Goal: Information Seeking & Learning: Learn about a topic

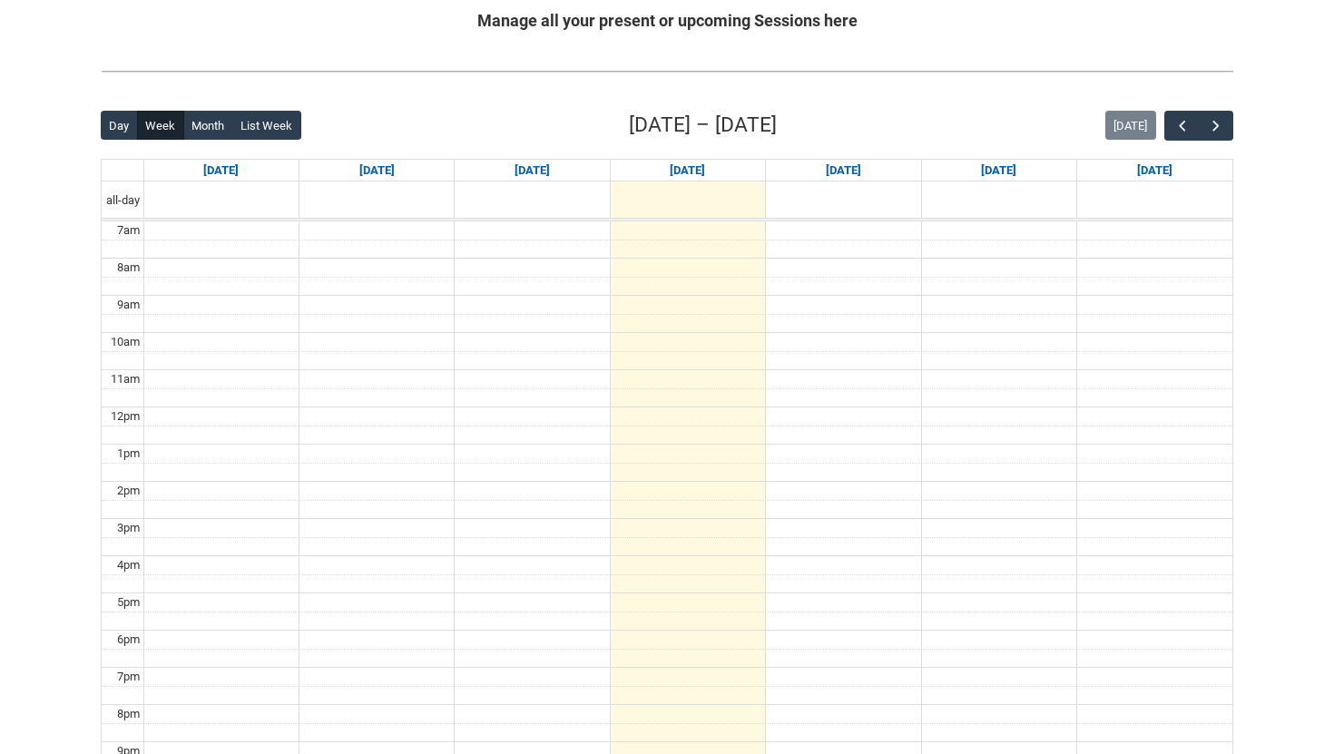
scroll to position [373, 0]
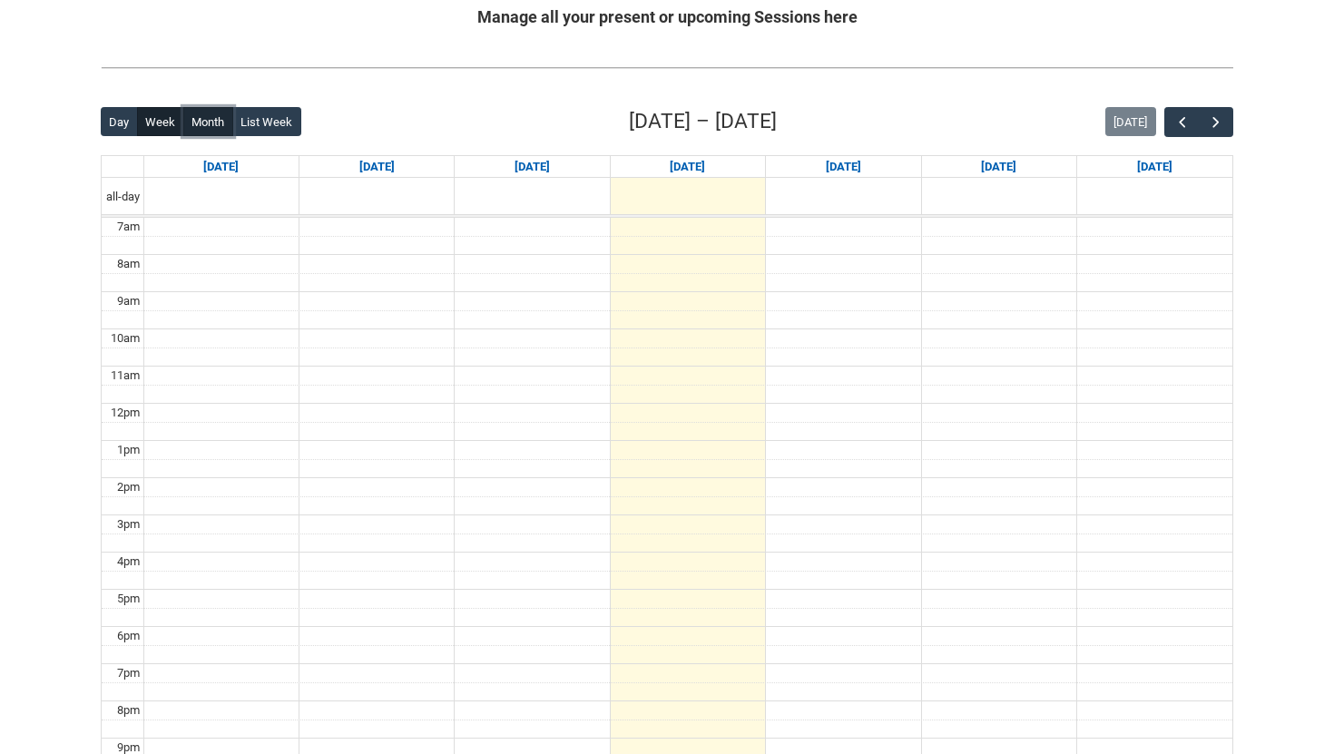
click at [213, 124] on button "Month" at bounding box center [208, 121] width 50 height 29
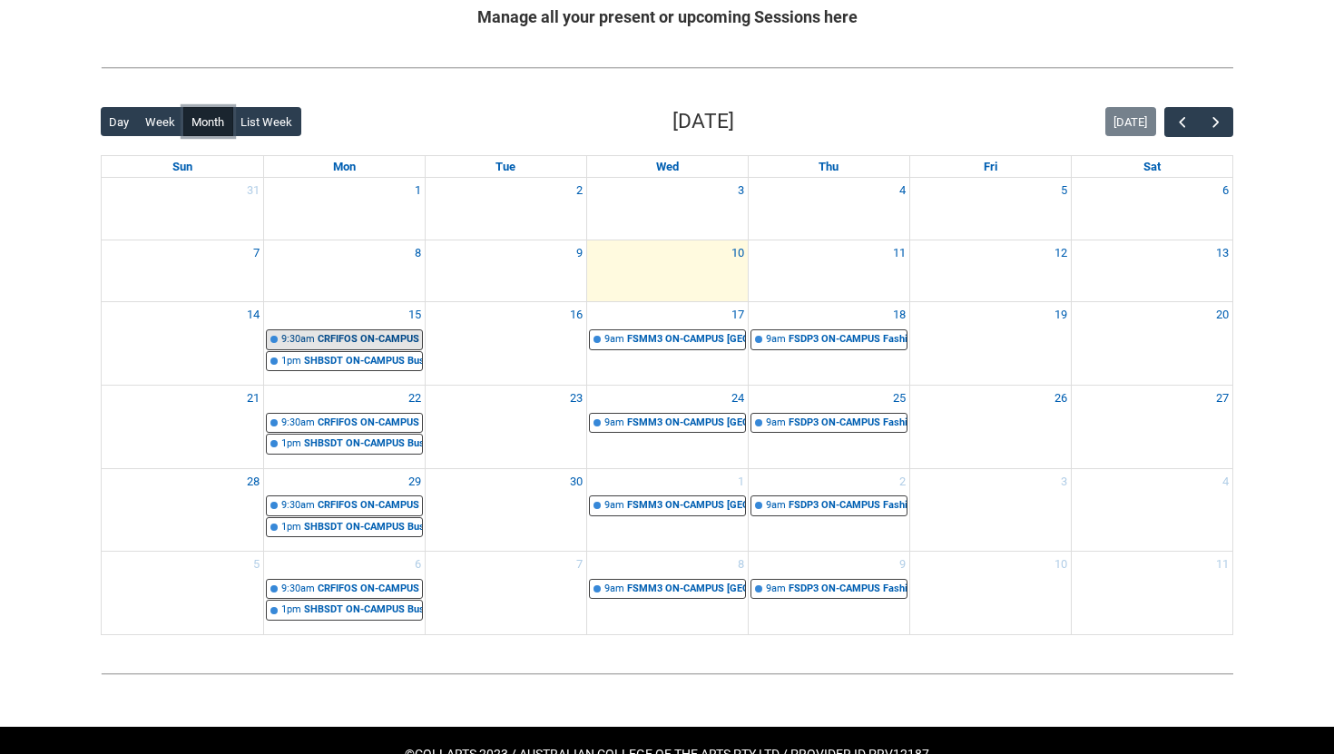
click at [397, 341] on div "CRFIFOS ON-CAMPUS Industry Foundations (Tutorial 1) | Room 102 Lab (Wellington …" at bounding box center [370, 339] width 104 height 15
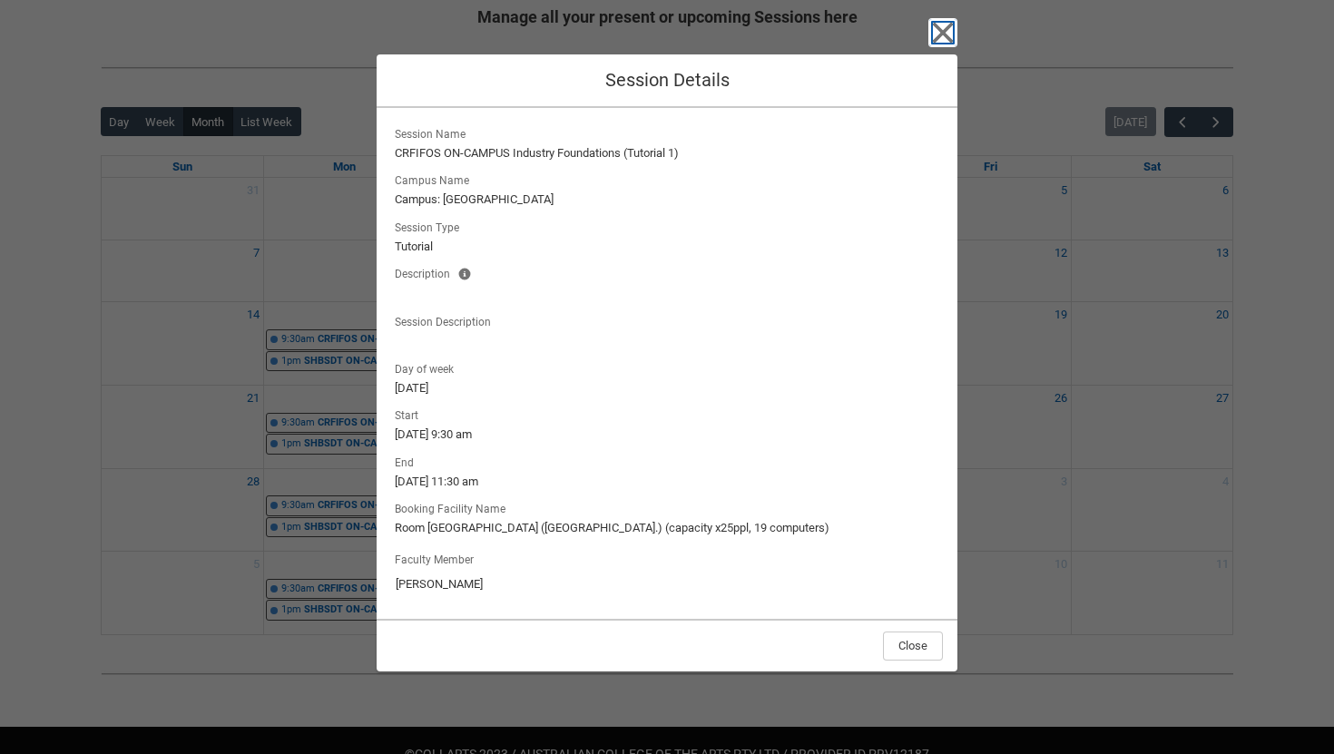
click at [940, 31] on icon "button" at bounding box center [943, 32] width 21 height 21
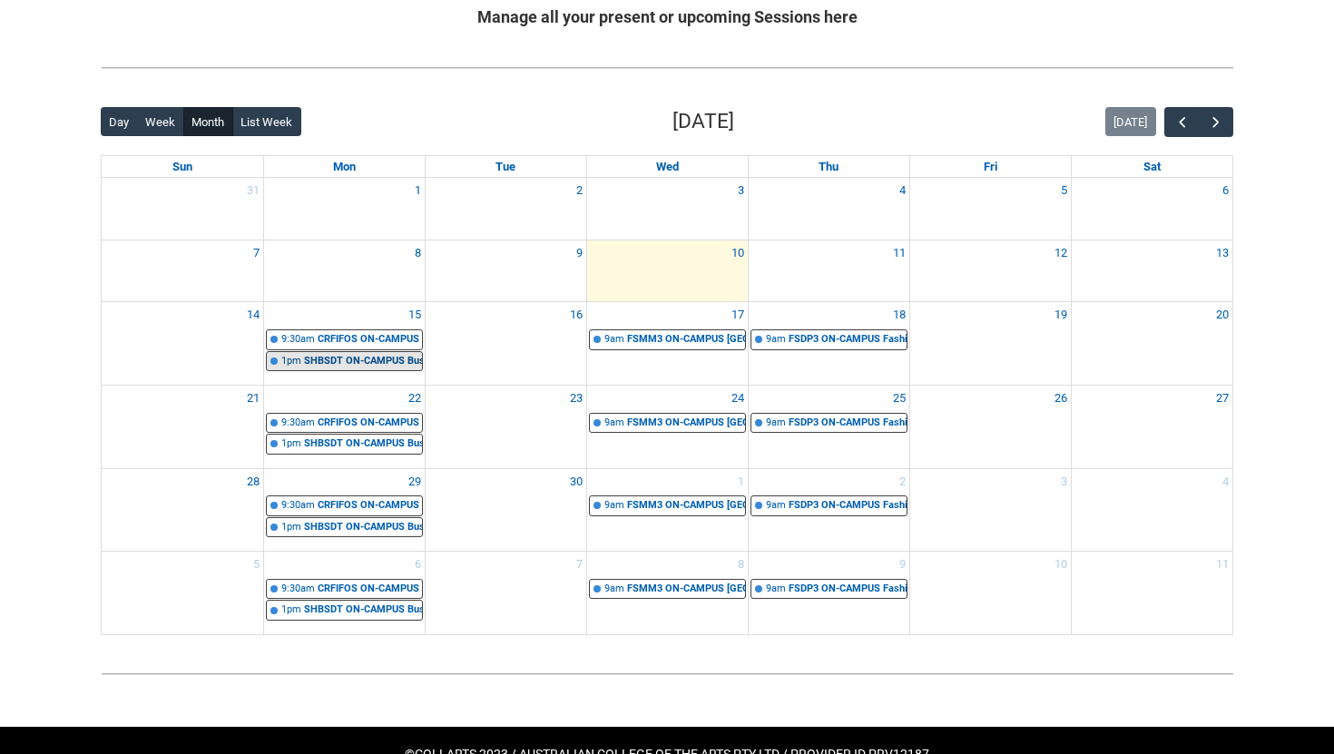
click at [384, 361] on div "SHBSDT ON-CAMPUS Business Strategy & Design Thinking | Studio 9 (George St. L1)…" at bounding box center [363, 361] width 118 height 15
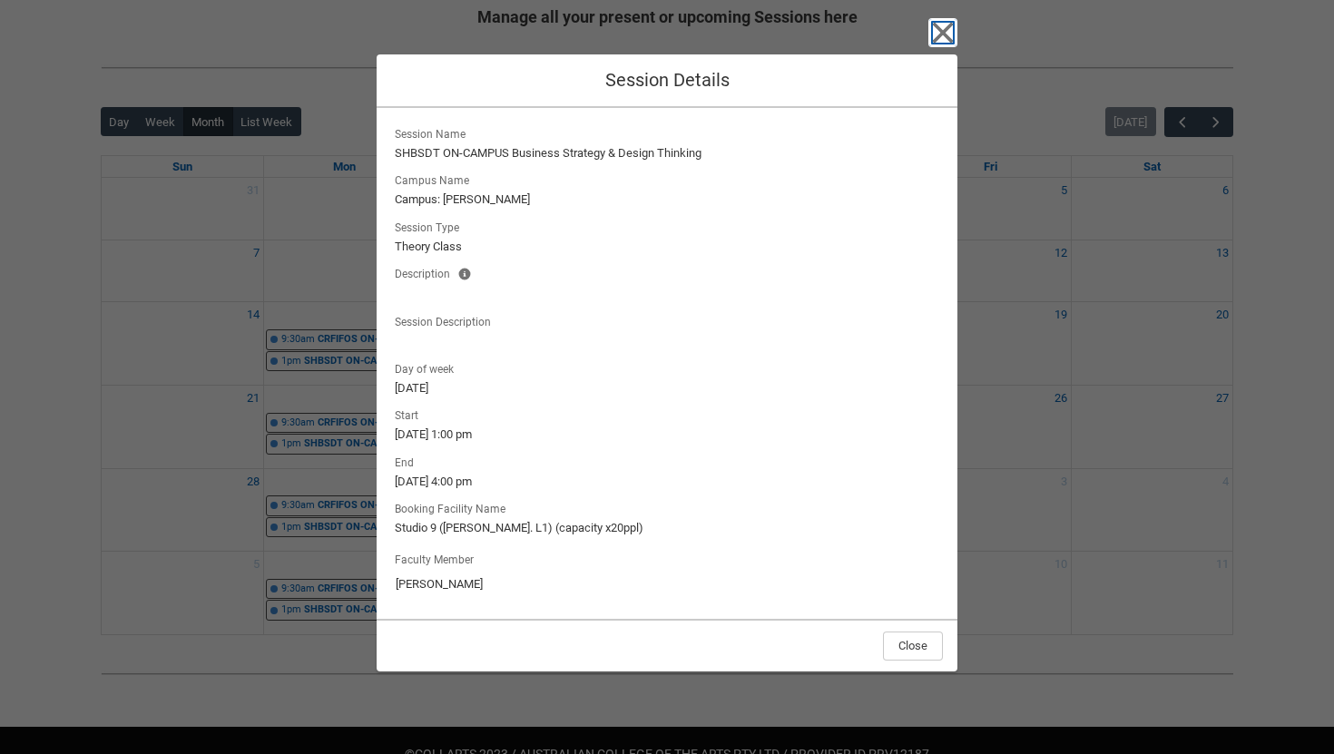
click at [938, 33] on icon "button" at bounding box center [943, 32] width 29 height 29
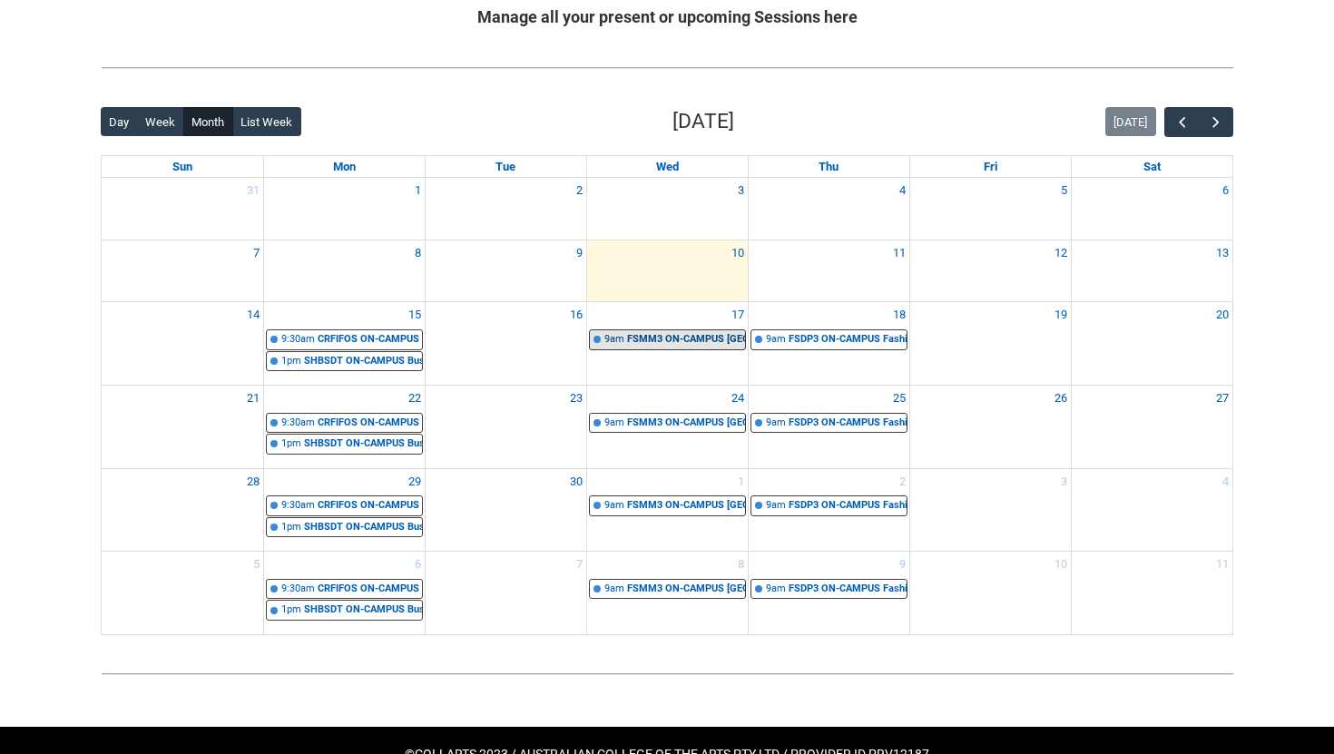
click at [700, 336] on div "FSMM3 ON-CAMPUS [GEOGRAPHIC_DATA], Couture and Slow Making STAGE 3 GROUP 1 | St…" at bounding box center [686, 339] width 118 height 15
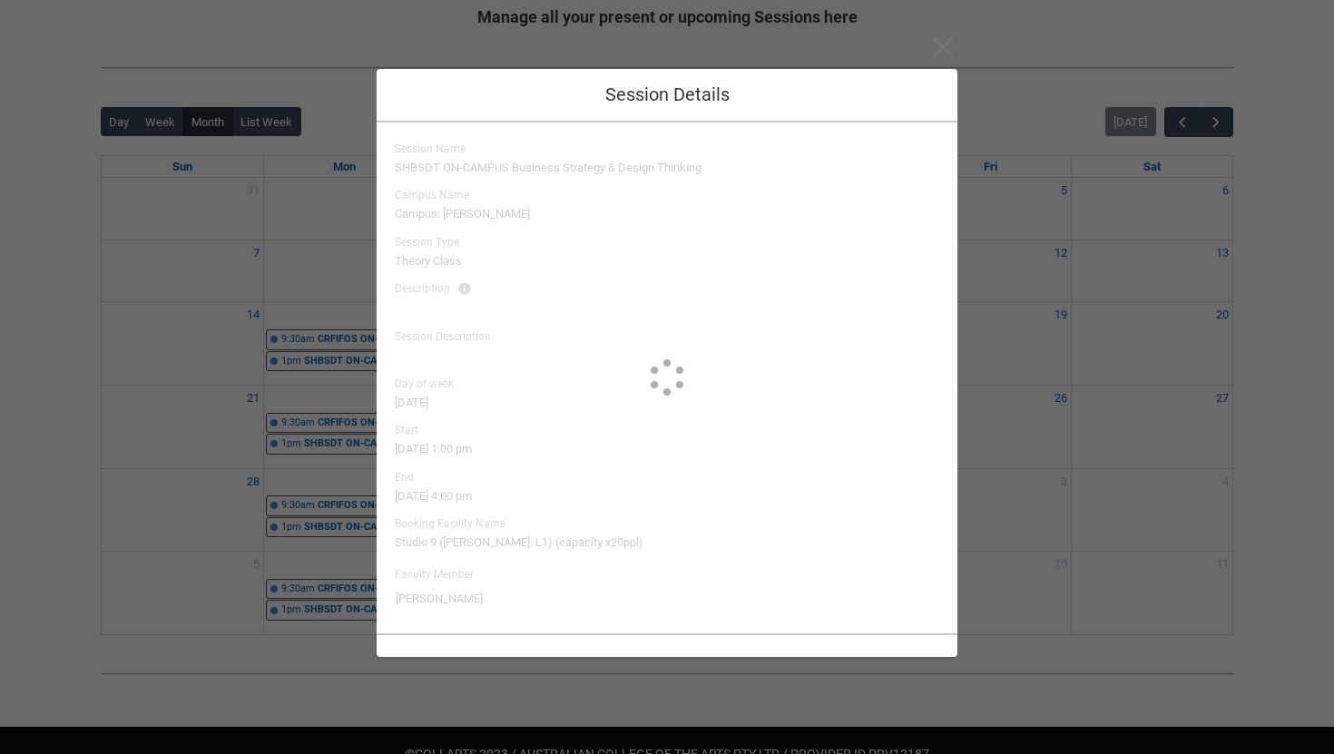
type input "Brianna Hallihan-Farias"
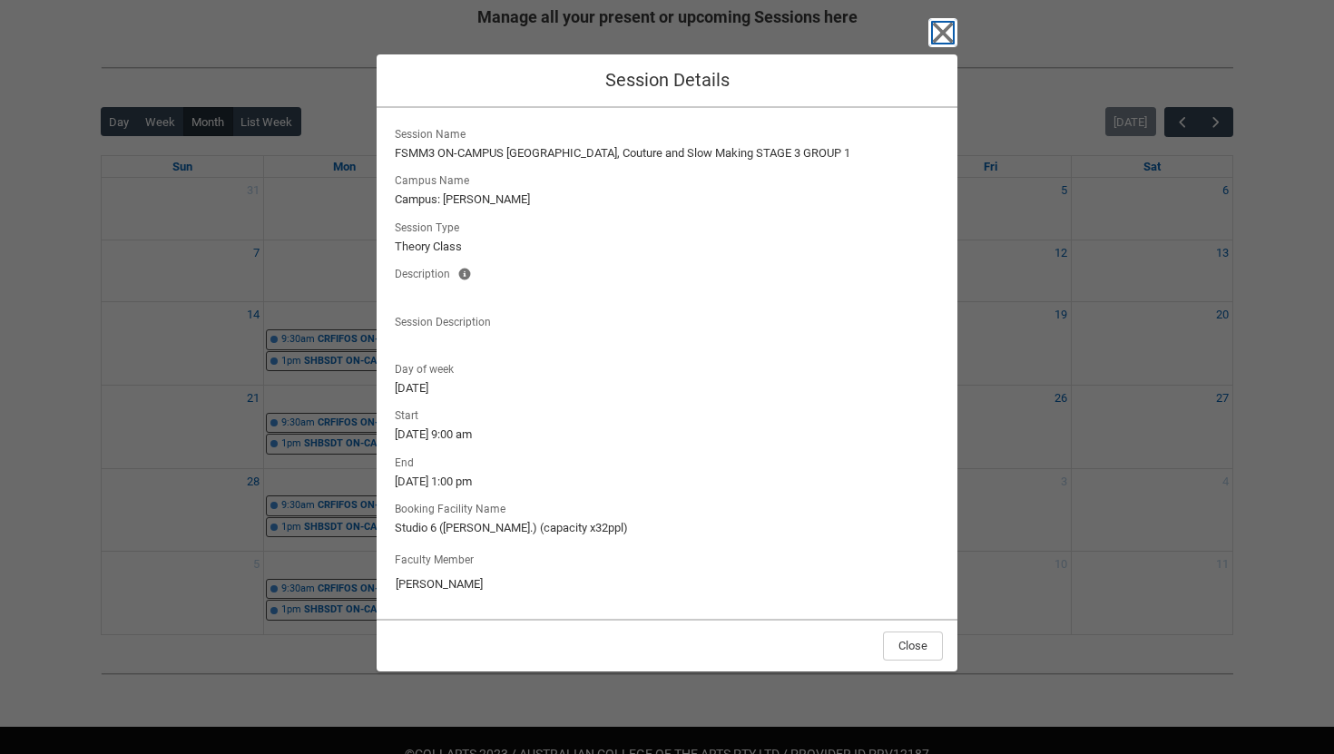
click at [939, 34] on icon "button" at bounding box center [943, 32] width 29 height 29
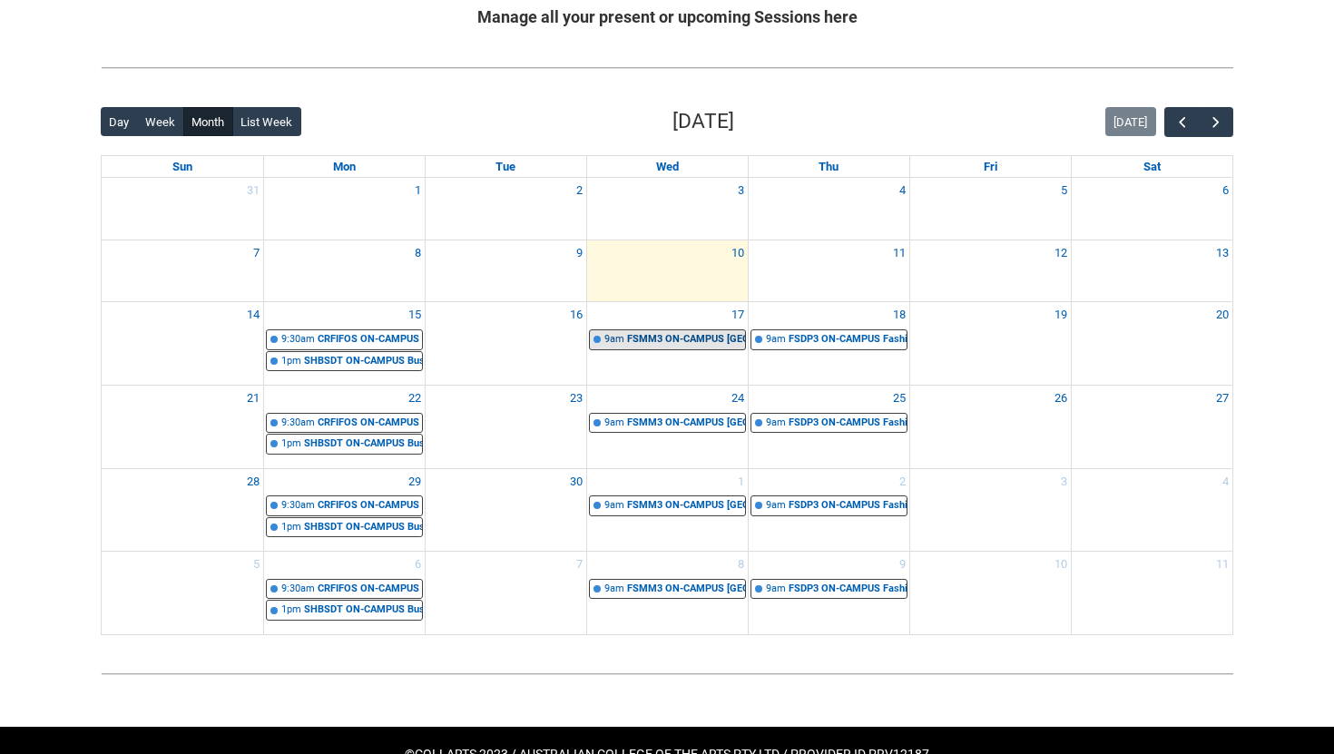
click at [644, 340] on div "FSMM3 ON-CAMPUS [GEOGRAPHIC_DATA], Couture and Slow Making STAGE 3 GROUP 1 | St…" at bounding box center [686, 339] width 118 height 15
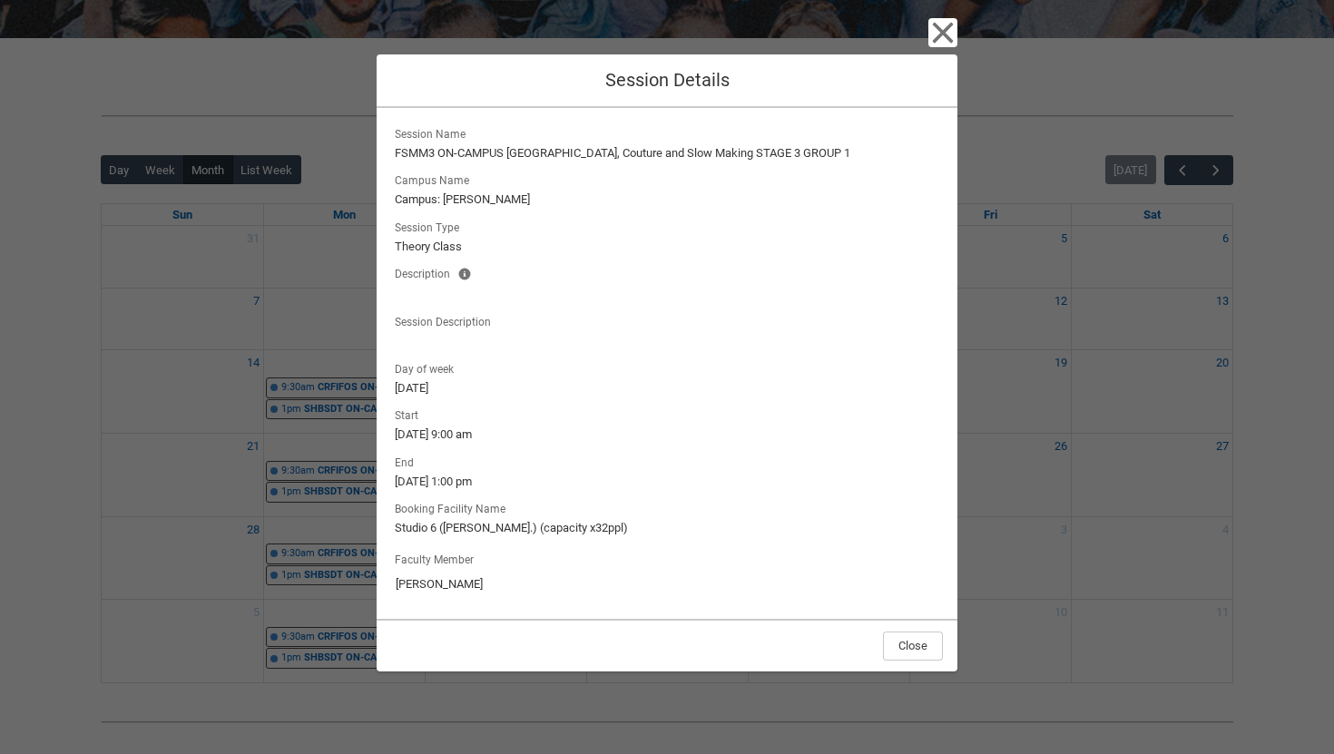
scroll to position [293, 0]
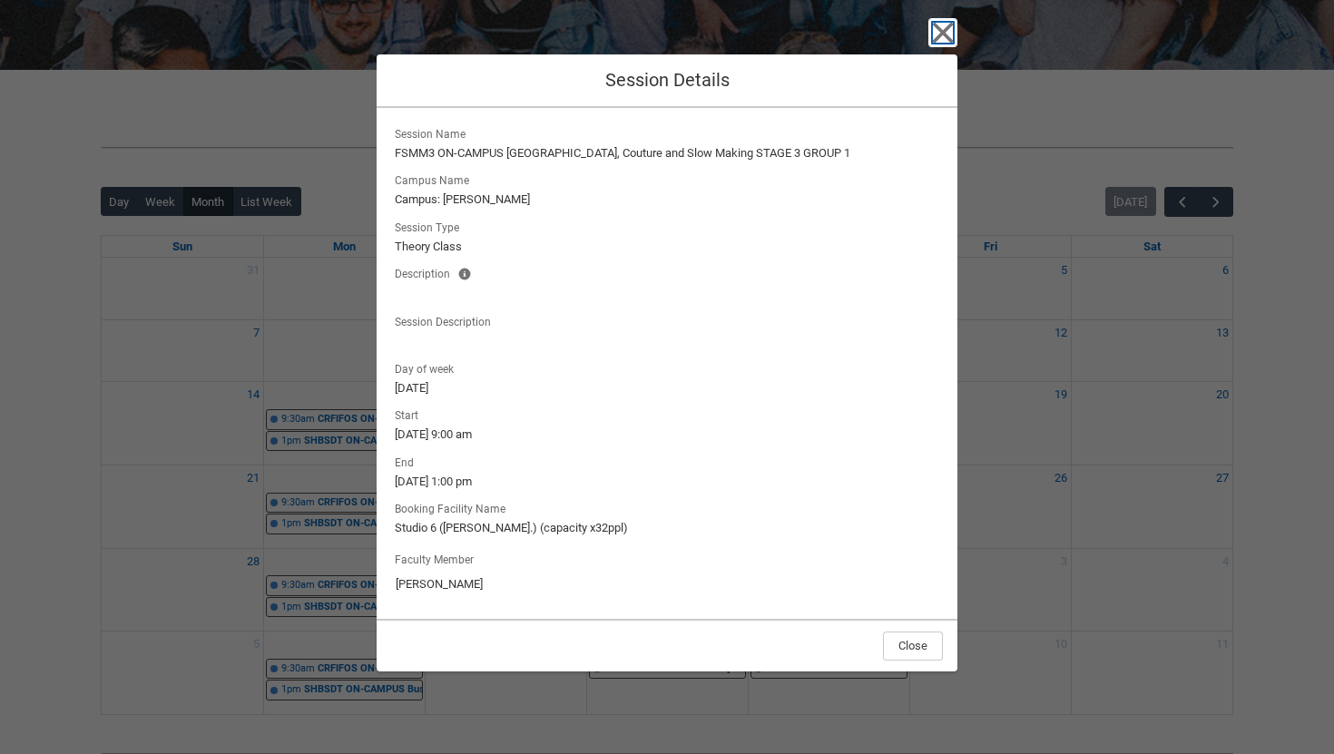
click at [937, 34] on icon "button" at bounding box center [943, 32] width 29 height 29
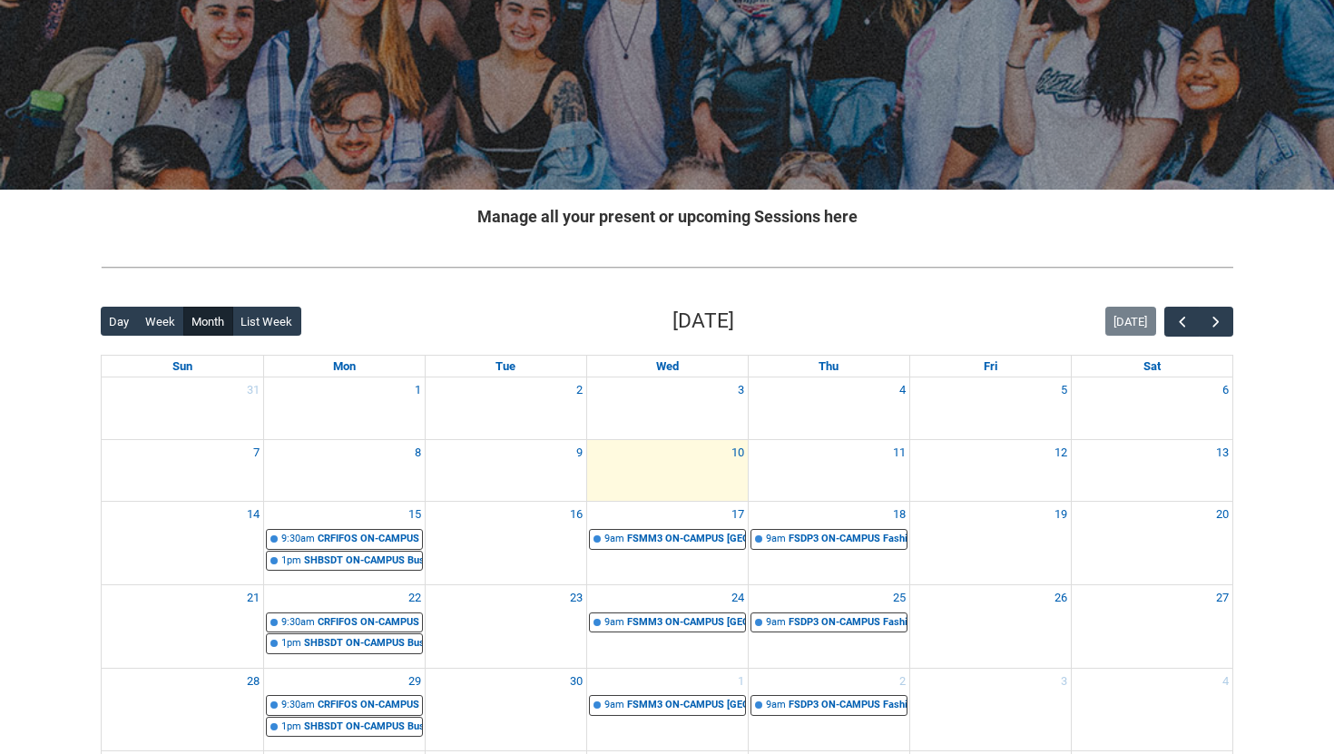
scroll to position [153, 0]
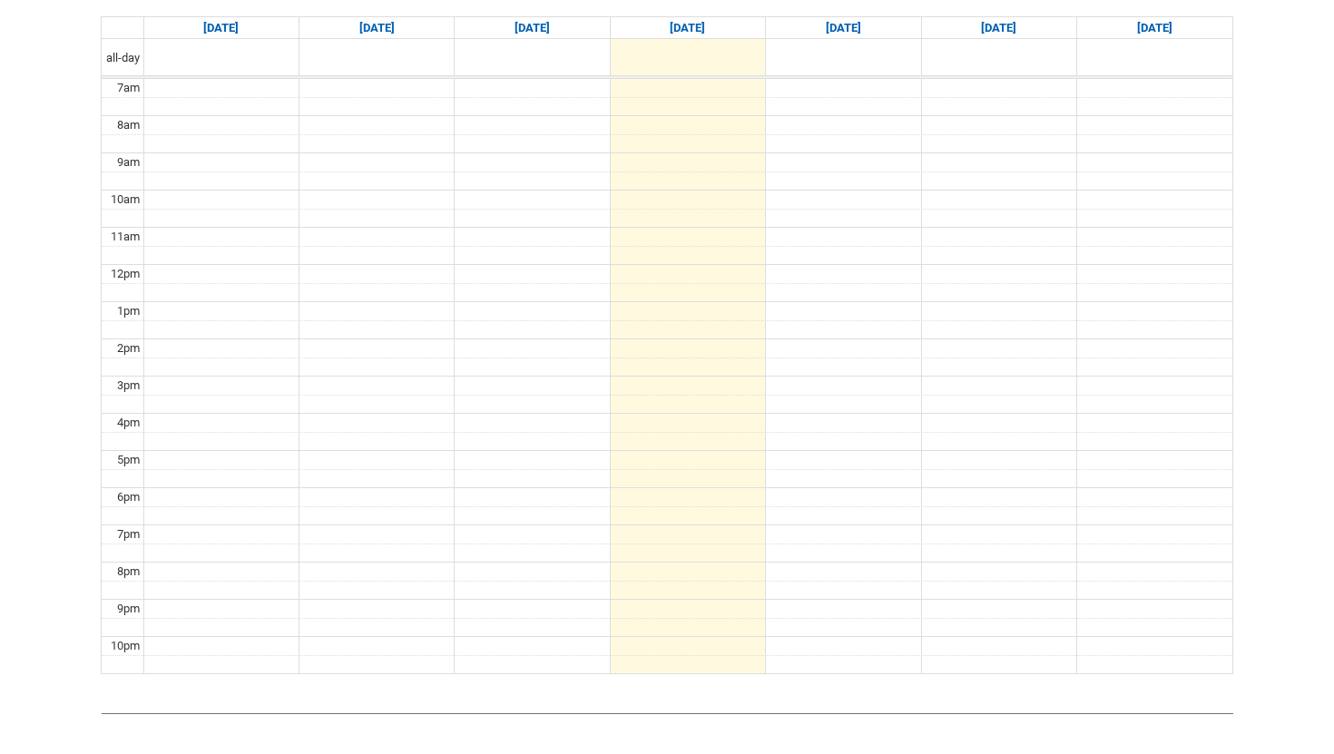
scroll to position [436, 0]
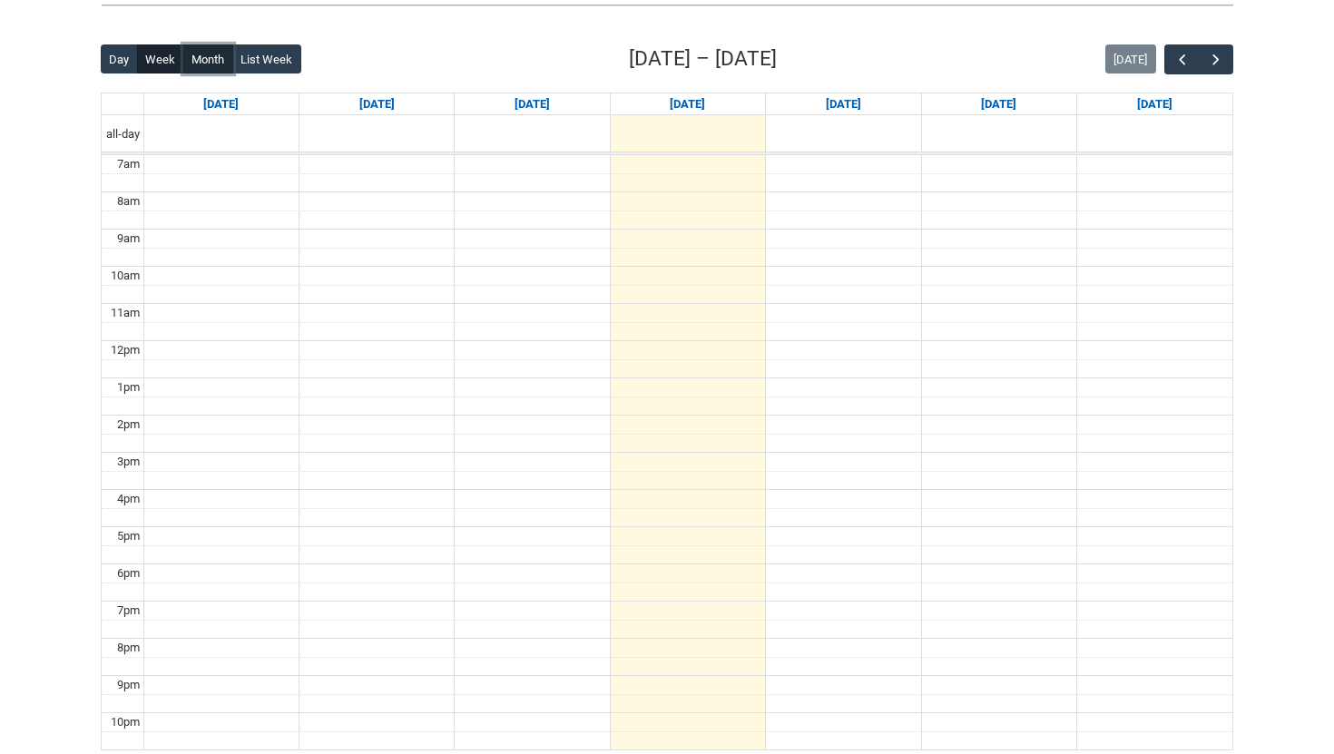
click at [213, 55] on button "Month" at bounding box center [208, 58] width 50 height 29
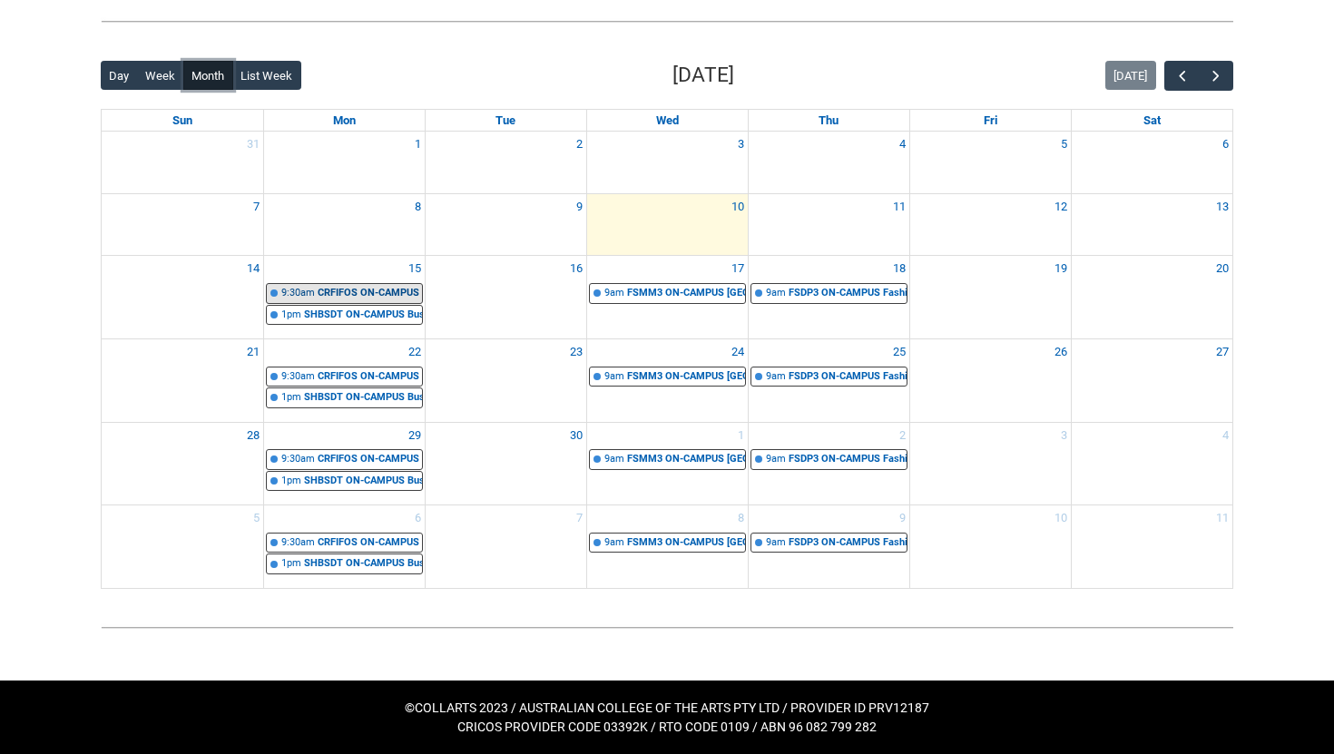
click at [390, 290] on div "CRFIFOS ON-CAMPUS Industry Foundations (Tutorial 1) | Room 102 Lab (Wellington …" at bounding box center [370, 293] width 104 height 15
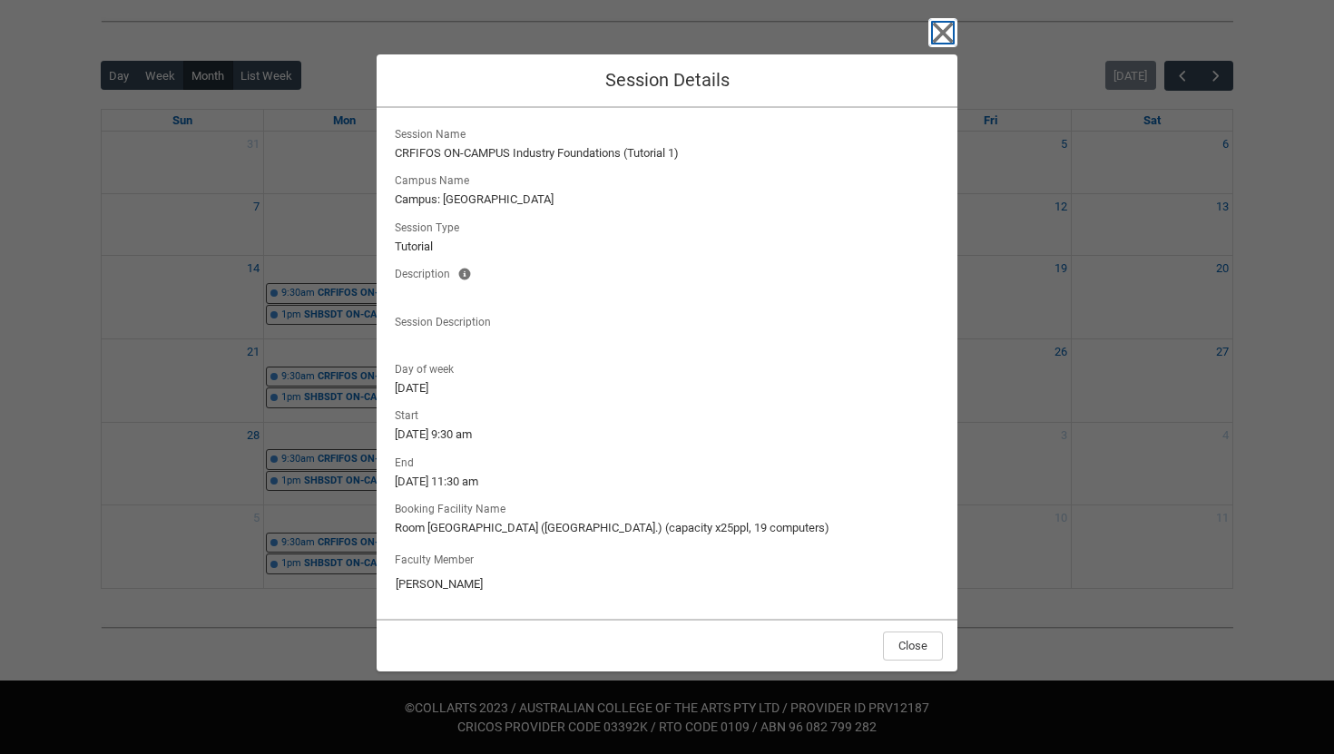
click at [951, 35] on icon "button" at bounding box center [943, 32] width 29 height 29
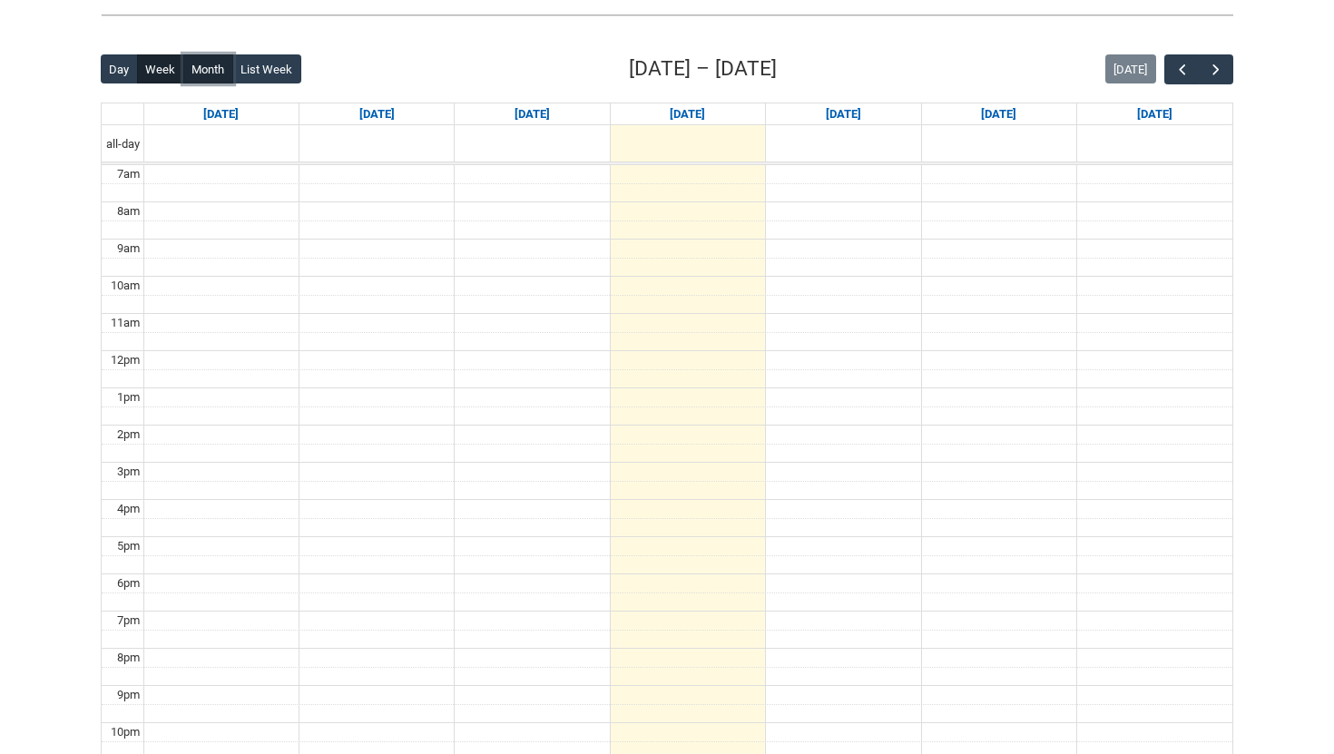
click at [218, 62] on button "Month" at bounding box center [208, 68] width 50 height 29
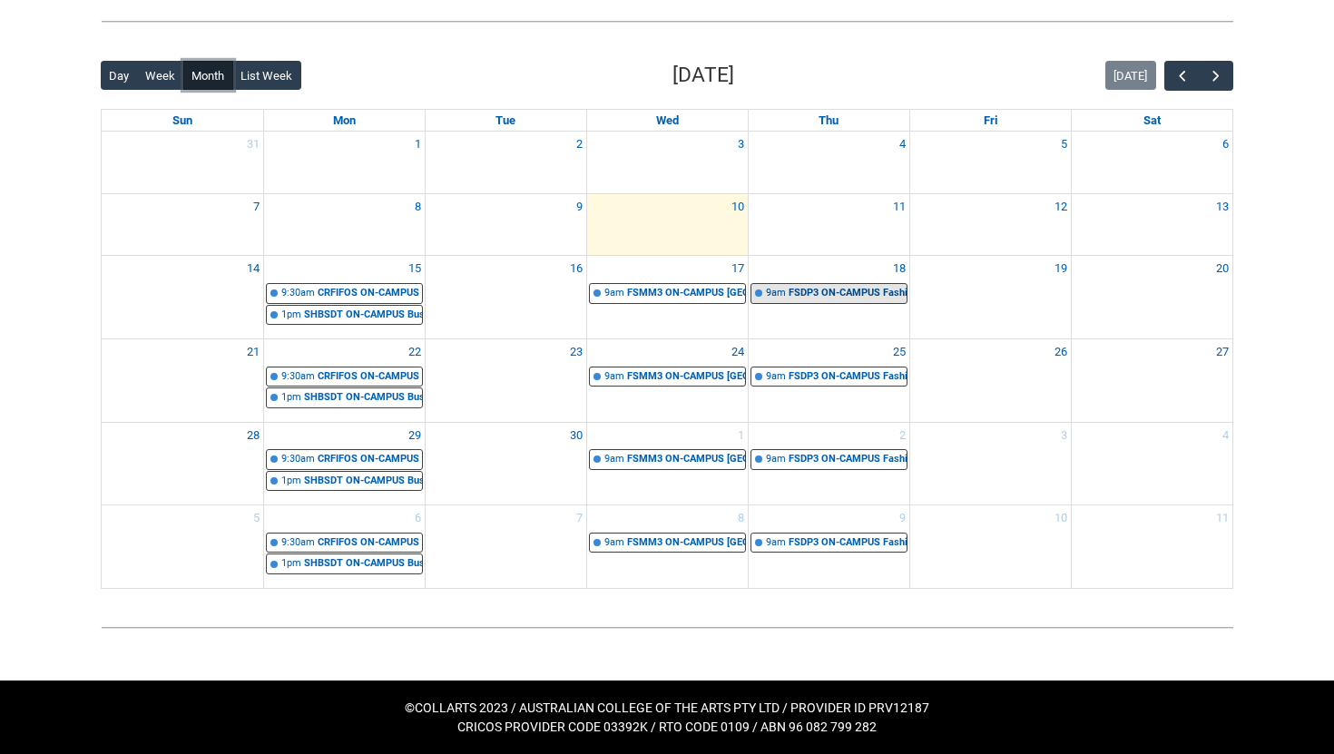
click at [856, 295] on div "FSDP3 ON-CAMPUS Fashion Design: Heritage STAGE 3 GROUP 1 | [GEOGRAPHIC_DATA] ([…" at bounding box center [848, 293] width 118 height 15
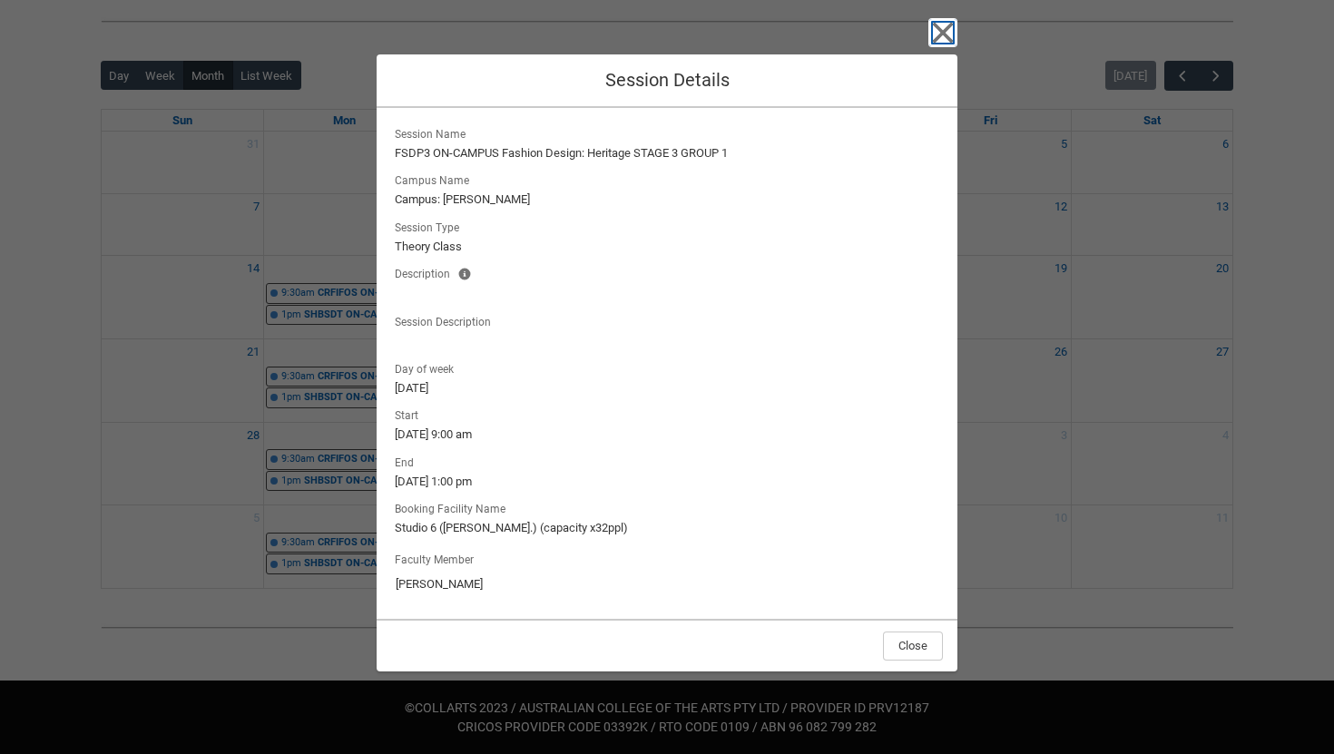
click at [946, 19] on icon "button" at bounding box center [943, 32] width 29 height 29
